Goal: Register for event/course

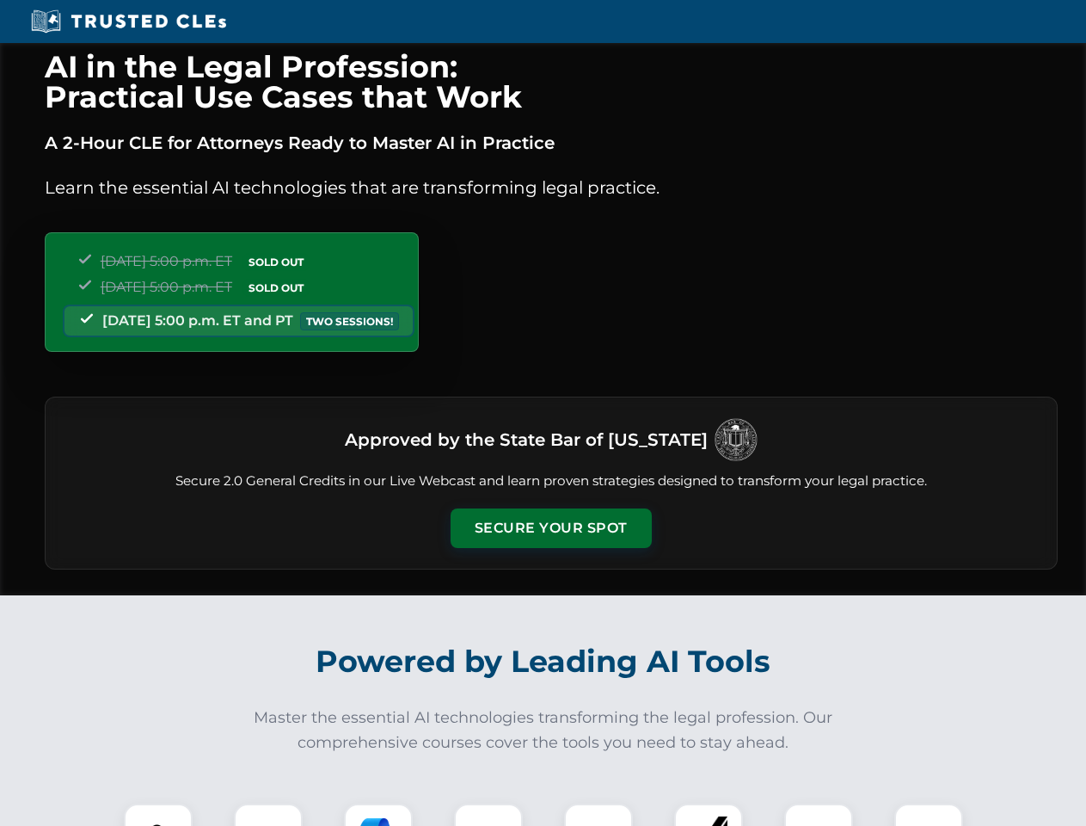
click at [550, 528] on button "Secure Your Spot" at bounding box center [551, 528] width 201 height 40
click at [158, 814] on img at bounding box center [158, 838] width 50 height 50
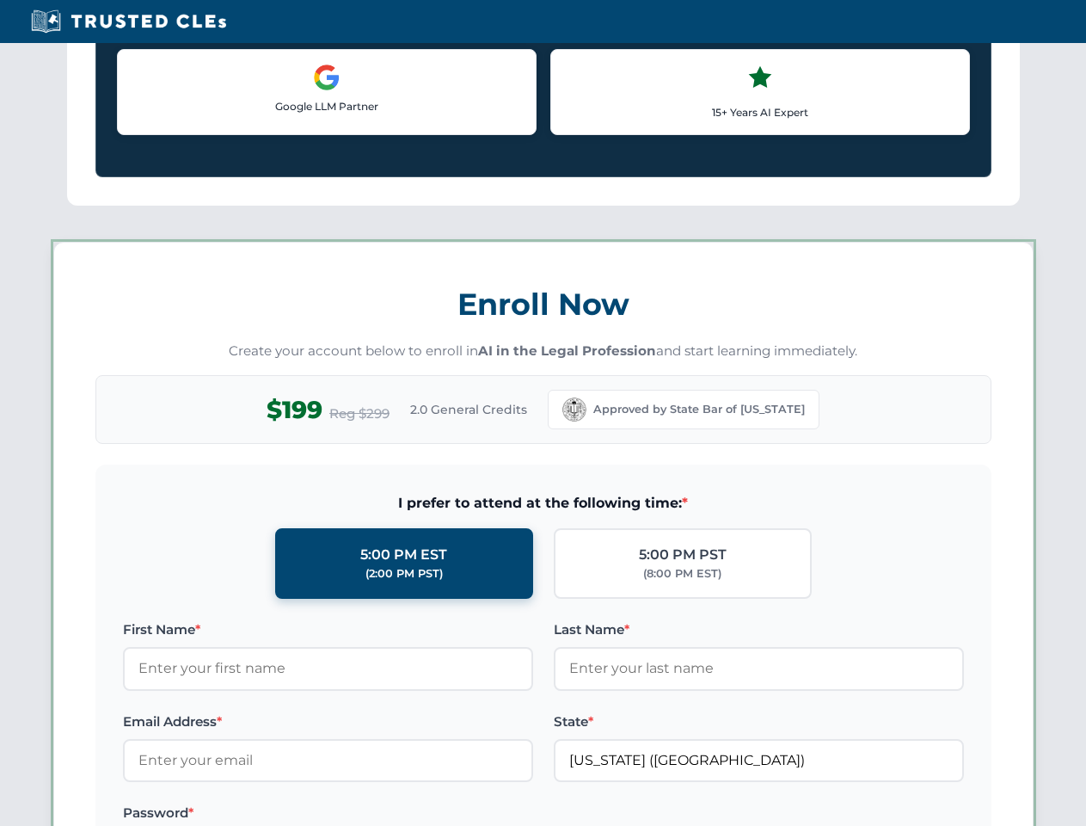
click at [378, 814] on label "Password *" at bounding box center [328, 812] width 410 height 21
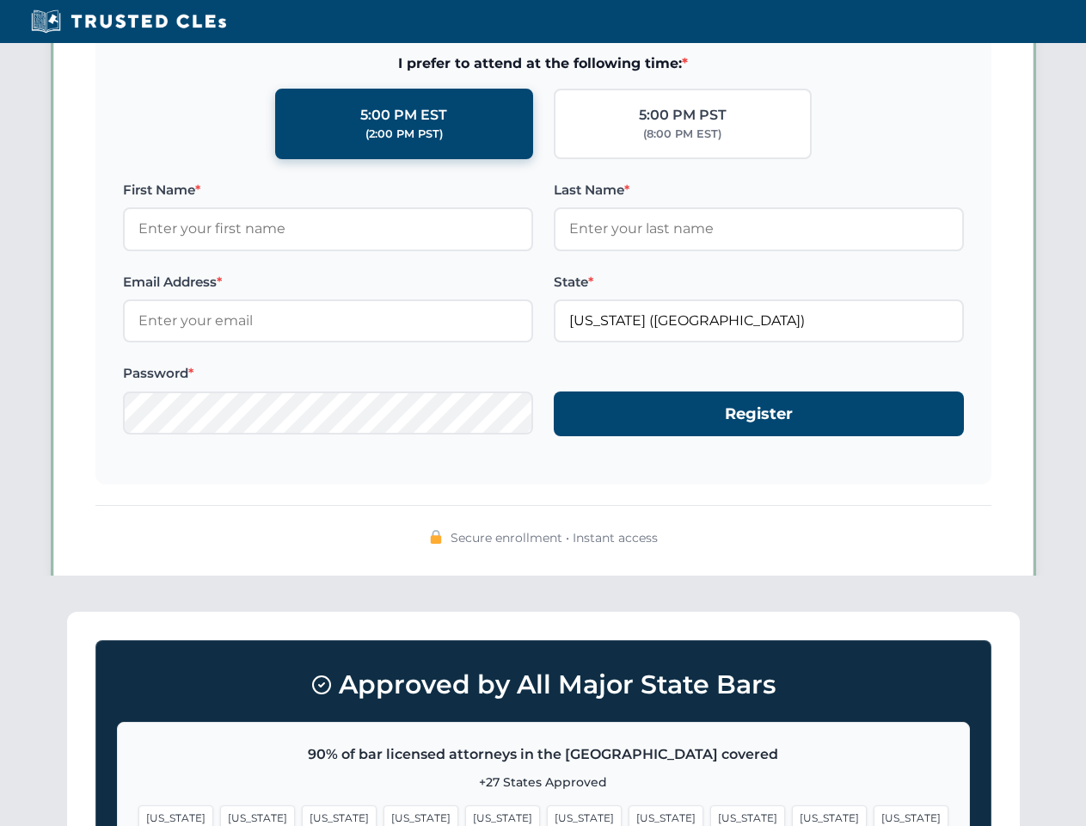
click at [792, 814] on span "[US_STATE]" at bounding box center [829, 817] width 75 height 25
